Goal: Task Accomplishment & Management: Complete application form

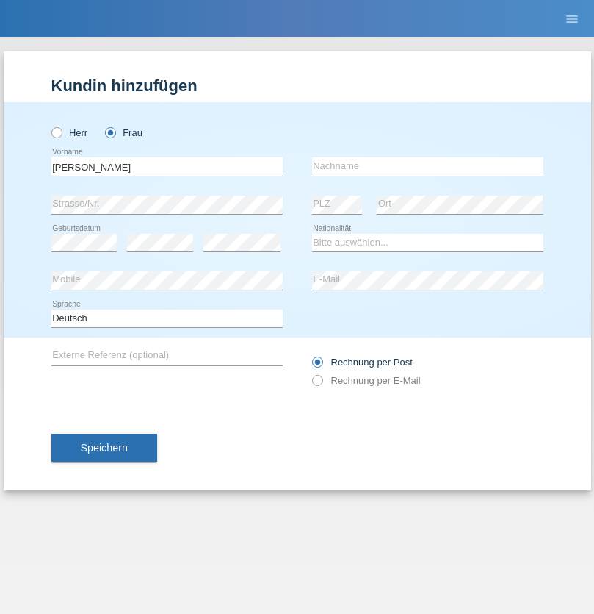
type input "[PERSON_NAME]"
click at [428, 166] on input "text" at bounding box center [427, 166] width 231 height 18
type input "Msallati"
select select "CH"
radio input "true"
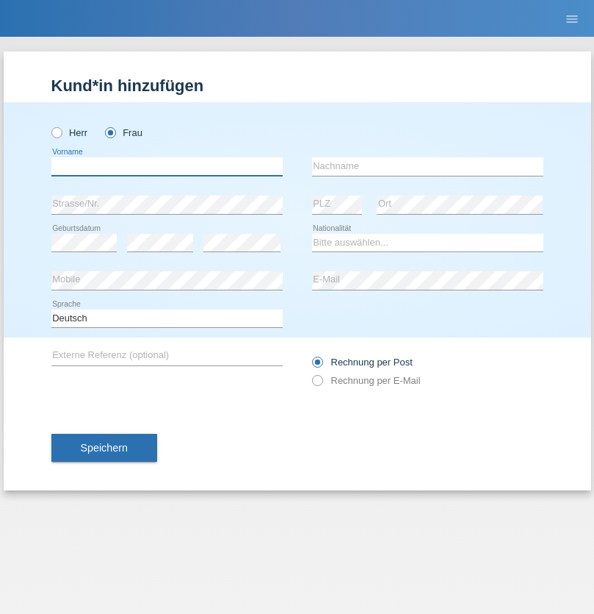
click at [167, 166] on input "text" at bounding box center [166, 166] width 231 height 18
type input "Marilyn"
click at [428, 166] on input "text" at bounding box center [427, 166] width 231 height 18
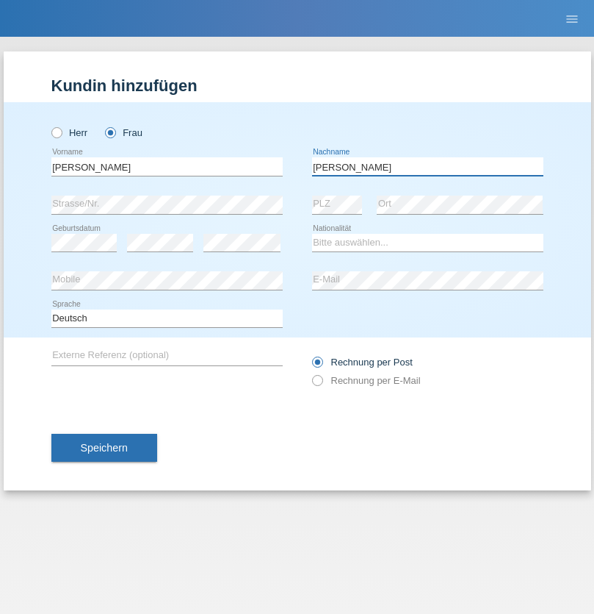
type input "Gorgoglione"
select select "CH"
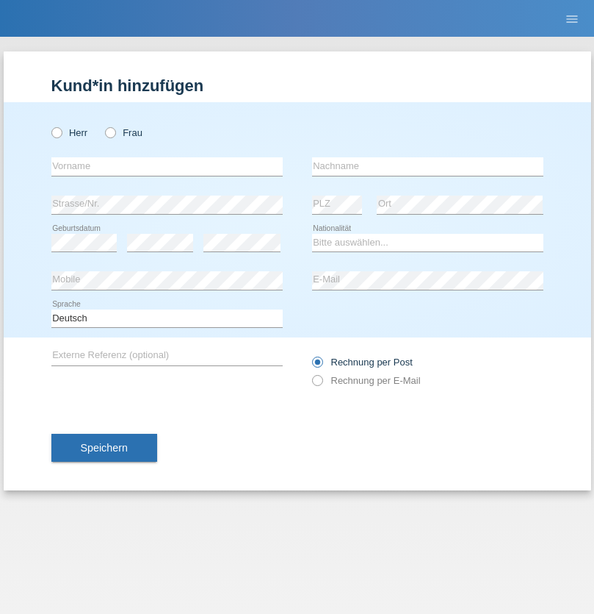
radio input "true"
click at [167, 166] on input "text" at bounding box center [166, 166] width 231 height 18
type input "Dirk"
click at [428, 166] on input "text" at bounding box center [427, 166] width 231 height 18
type input "Ringle"
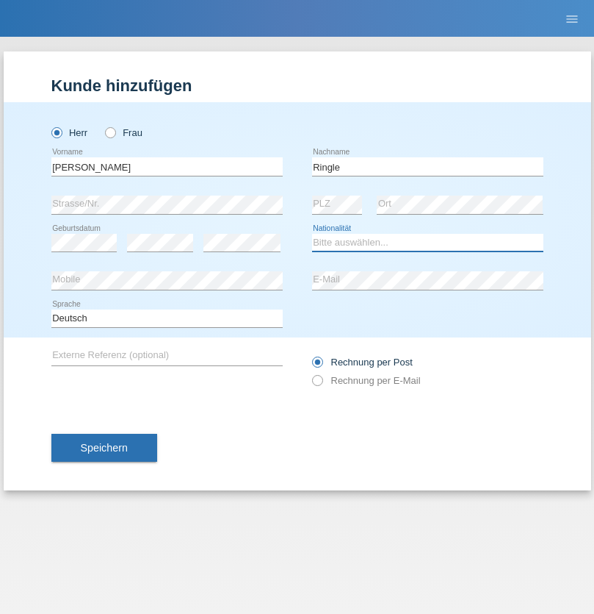
select select "DE"
select select "C"
select select "06"
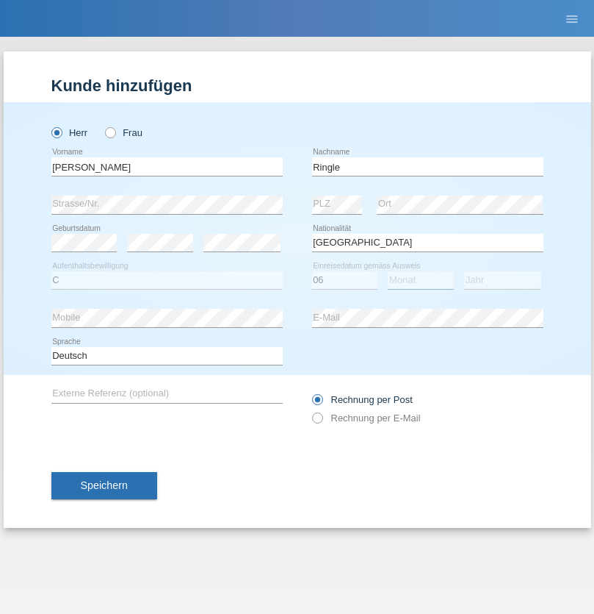
select select "01"
select select "2021"
